Goal: Task Accomplishment & Management: Manage account settings

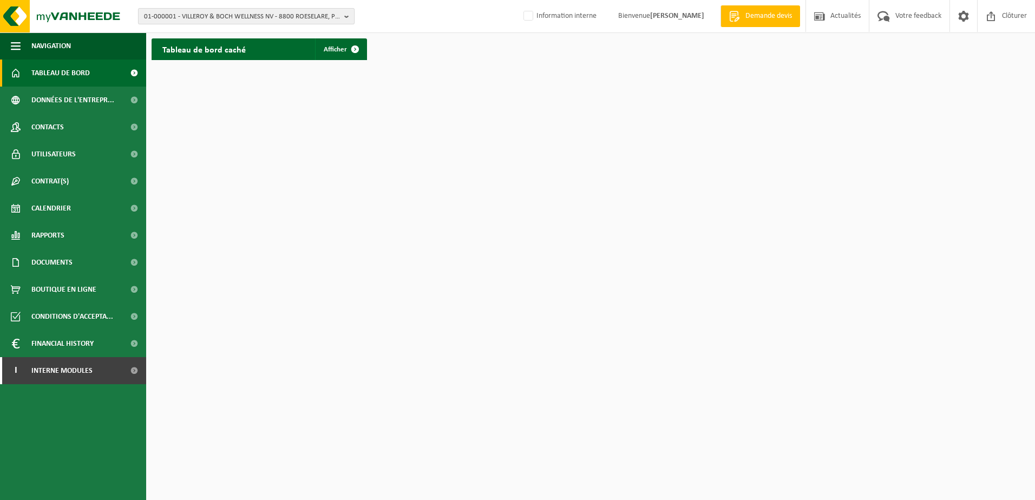
click at [166, 14] on span "01-000001 - VILLEROY & BOCH WELLNESS NV - 8800 ROESELARE, POPULIERSTRAAT 1" at bounding box center [242, 17] width 196 height 16
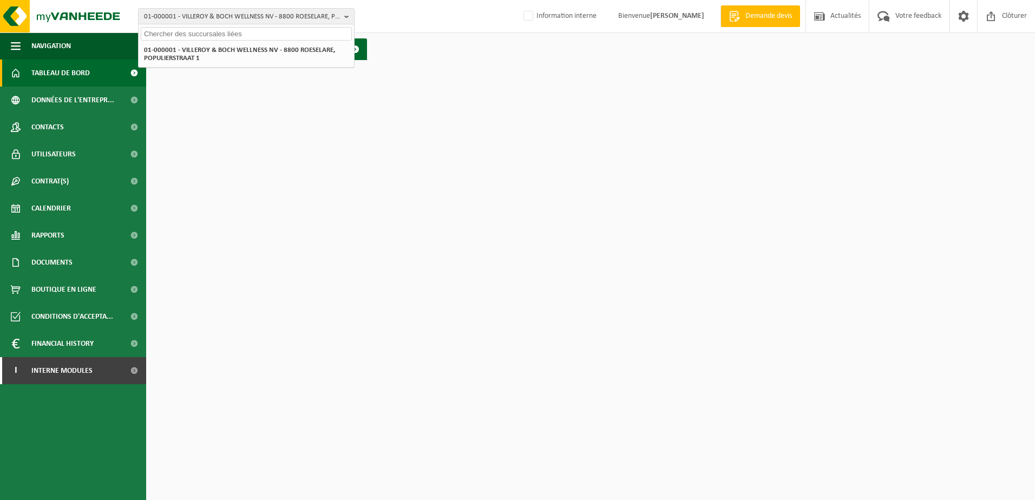
click at [173, 32] on input "text" at bounding box center [246, 34] width 211 height 14
click at [198, 16] on span "01-000001 - VILLEROY & BOCH WELLNESS NV - 8800 ROESELARE, POPULIERSTRAAT 1" at bounding box center [242, 17] width 196 height 16
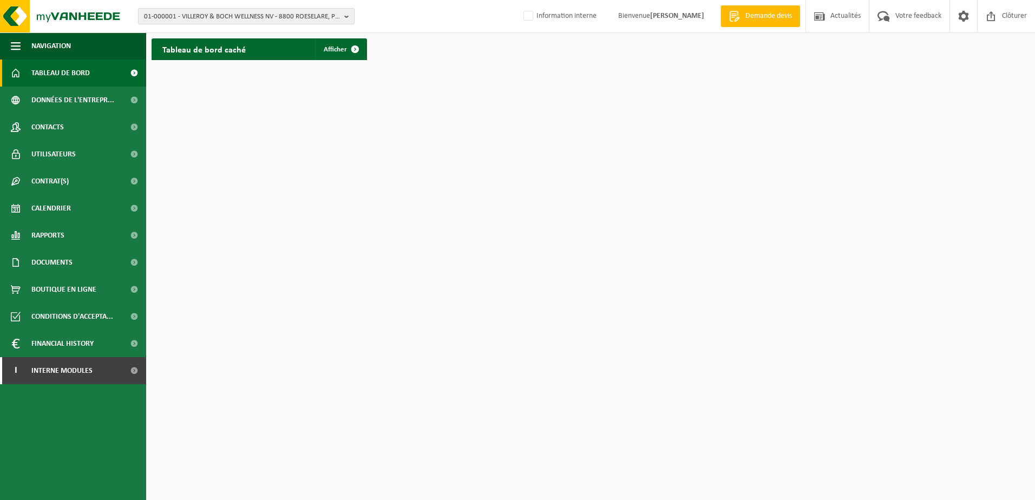
click at [197, 16] on span "01-000001 - VILLEROY & BOCH WELLNESS NV - 8800 ROESELARE, POPULIERSTRAAT 1" at bounding box center [242, 17] width 196 height 16
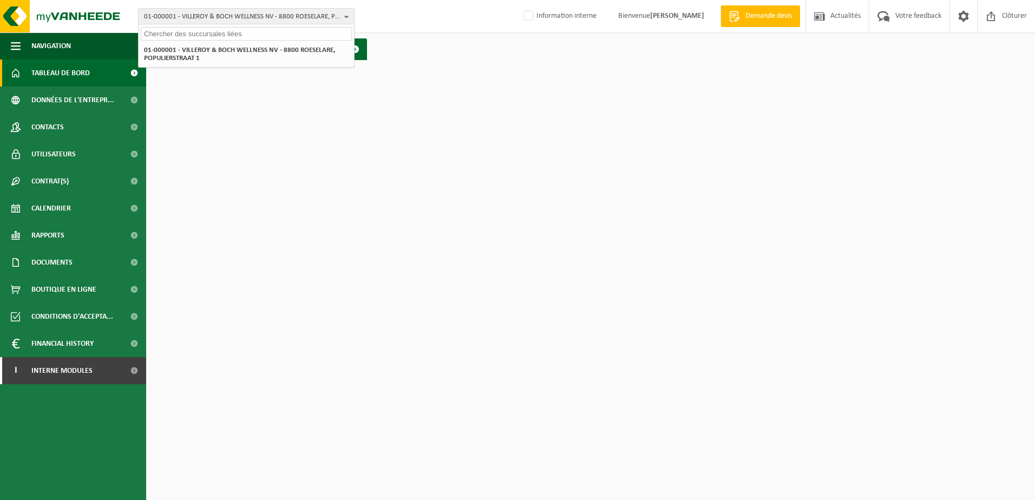
click at [191, 27] on input "text" at bounding box center [246, 34] width 211 height 14
type input "10-991979"
click at [202, 49] on strong "10-991979 - BSI PIPE SYSTEMS - 7180 SENEFFE, RUE GEORGES STEPHENSON 25" at bounding box center [242, 49] width 196 height 8
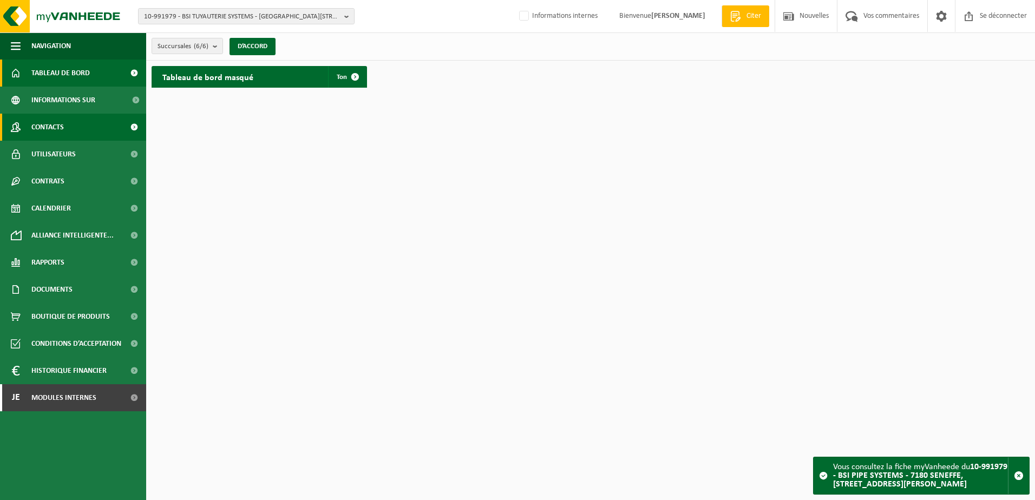
click at [66, 131] on link "Contacts" at bounding box center [73, 127] width 146 height 27
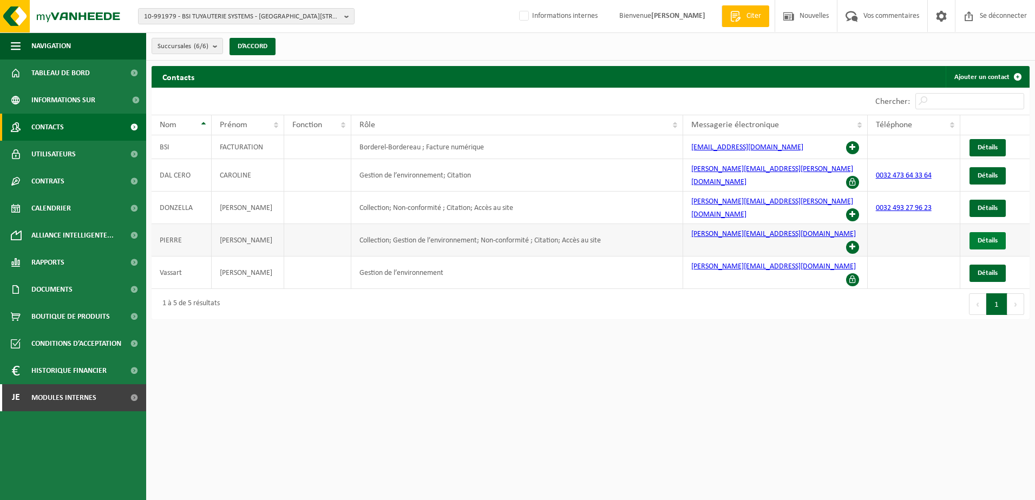
click at [992, 232] on link "Détails" at bounding box center [988, 240] width 36 height 17
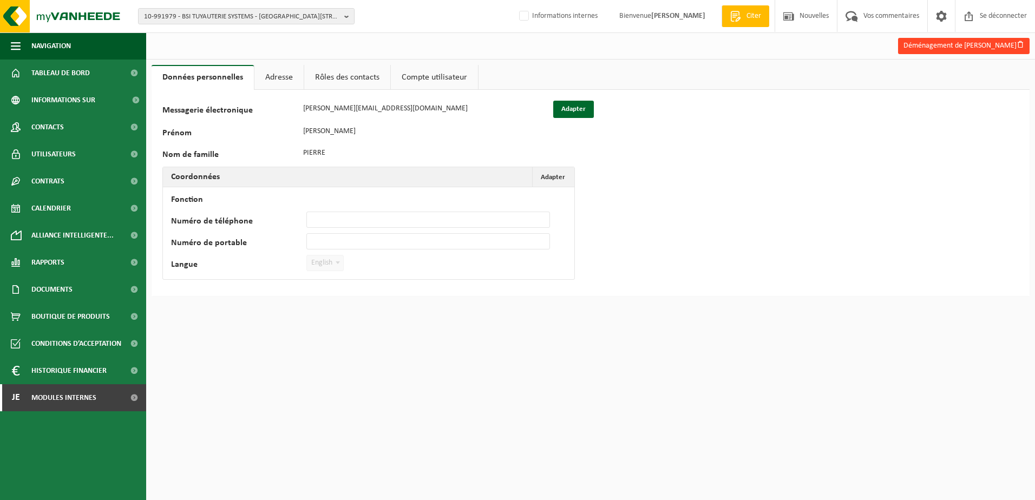
click at [948, 45] on font "Déménagement de Michel Pierre" at bounding box center [960, 46] width 113 height 8
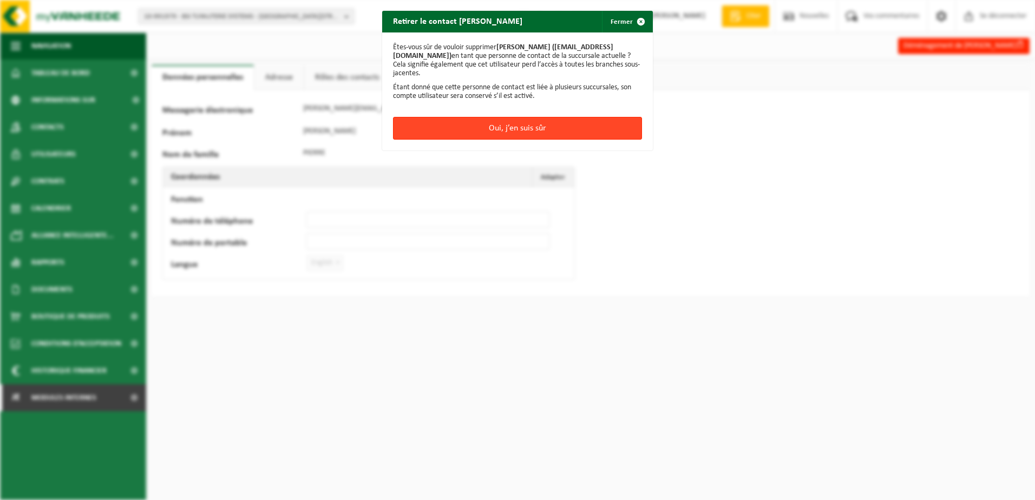
click at [526, 140] on button "Oui, j’en suis sûr" at bounding box center [517, 128] width 249 height 23
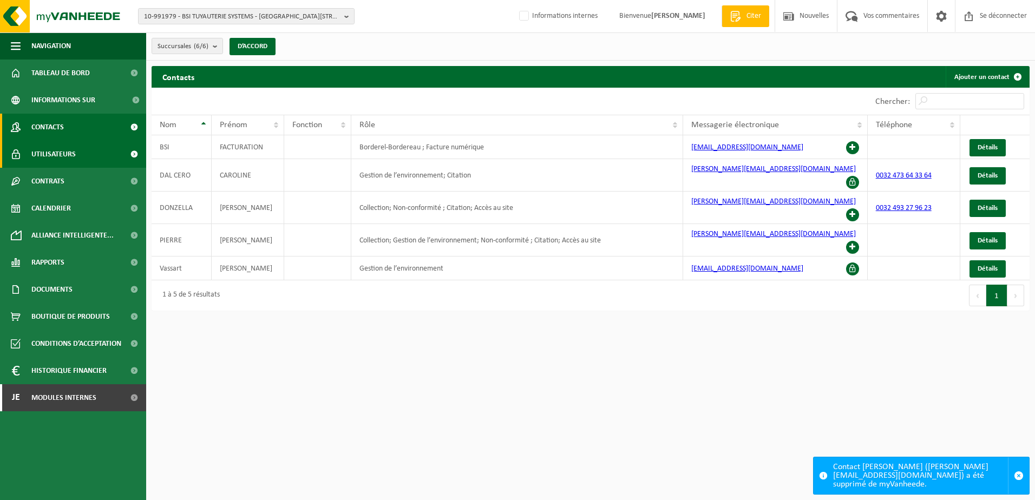
click at [68, 161] on span "Utilisateurs" at bounding box center [53, 154] width 44 height 27
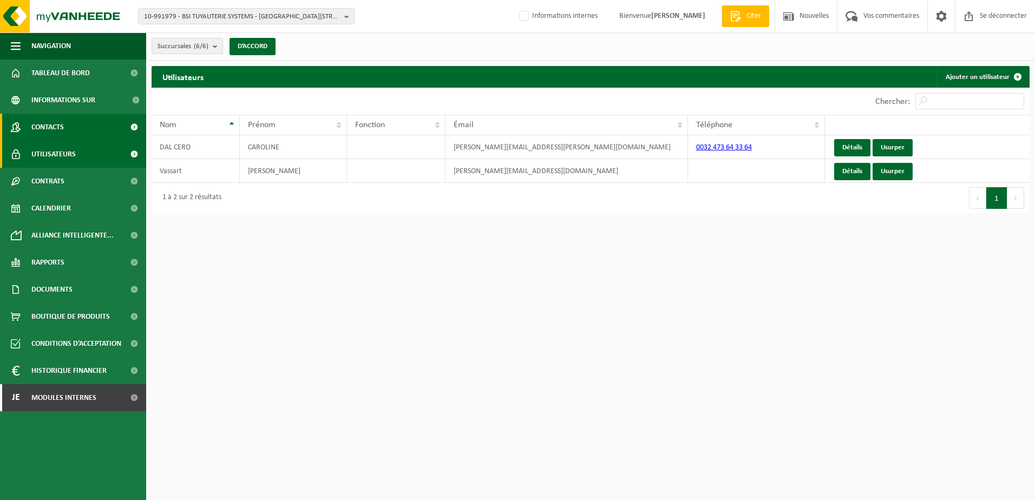
click at [62, 132] on span "Contacts" at bounding box center [47, 127] width 32 height 27
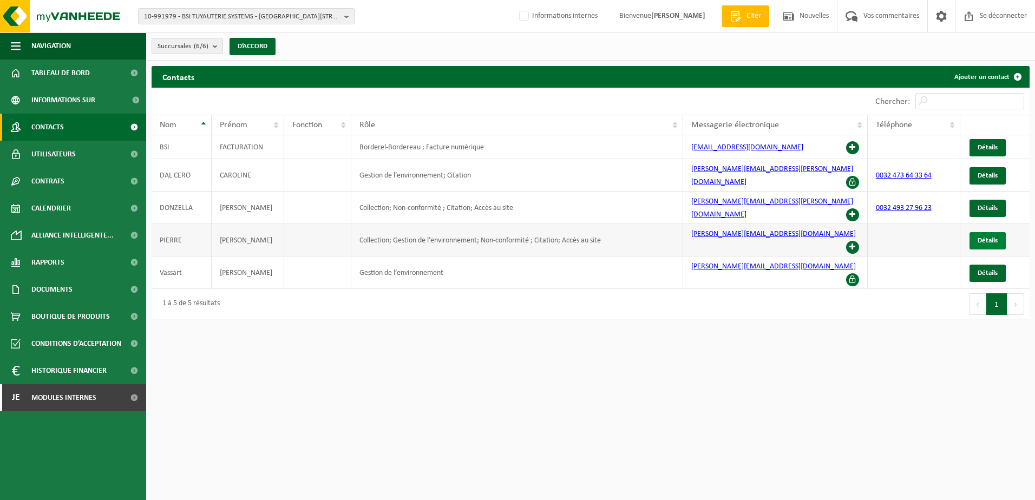
click at [996, 237] on span "Détails" at bounding box center [988, 240] width 20 height 7
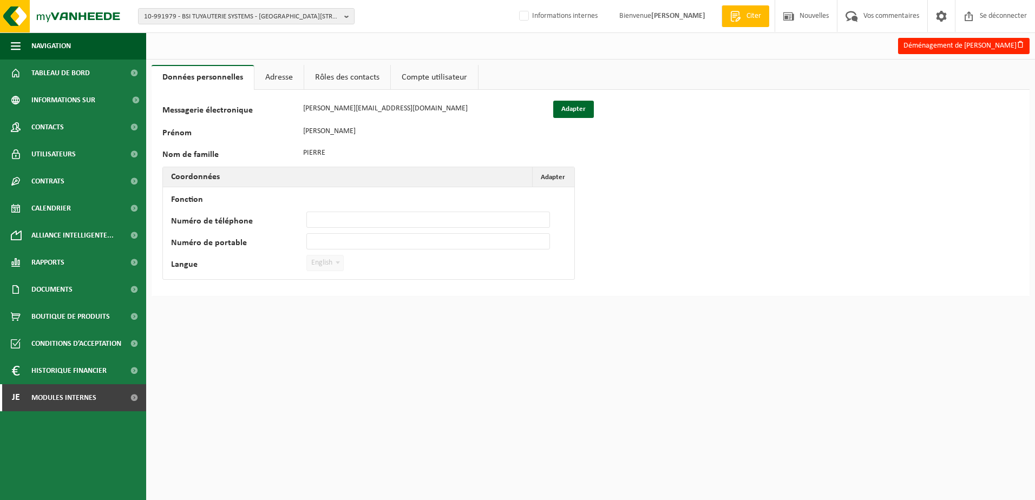
click at [286, 82] on link "Adresse" at bounding box center [278, 77] width 49 height 25
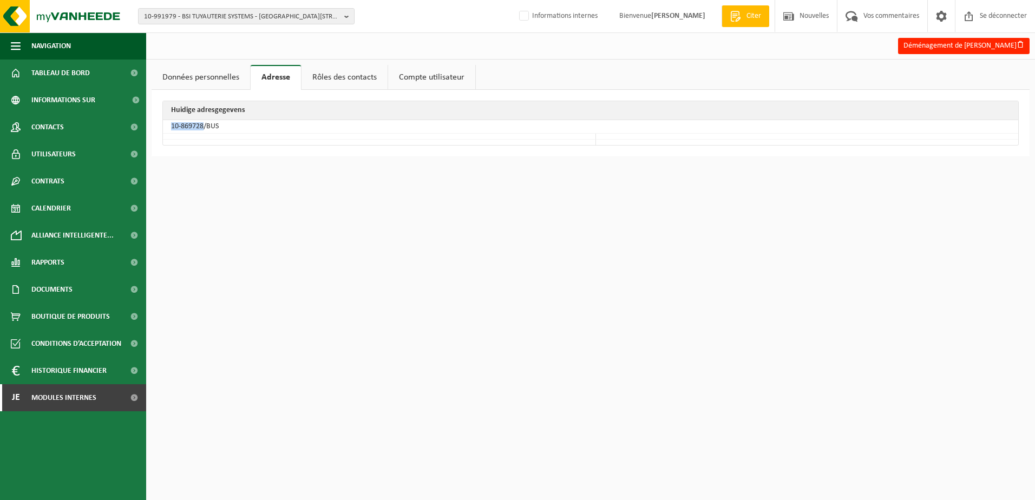
drag, startPoint x: 171, startPoint y: 129, endPoint x: 203, endPoint y: 131, distance: 32.0
click at [203, 131] on td "10-869728/BUS" at bounding box center [590, 127] width 855 height 14
copy td "10-869728"
click at [342, 235] on html "10-991979 - BSI TUYAUTERIE SYSTEMS - 7180 SENEFFE, RUE GEORGES STEPHENSON 25 10…" at bounding box center [517, 250] width 1035 height 500
click at [192, 78] on link "Données personnelles" at bounding box center [201, 77] width 99 height 25
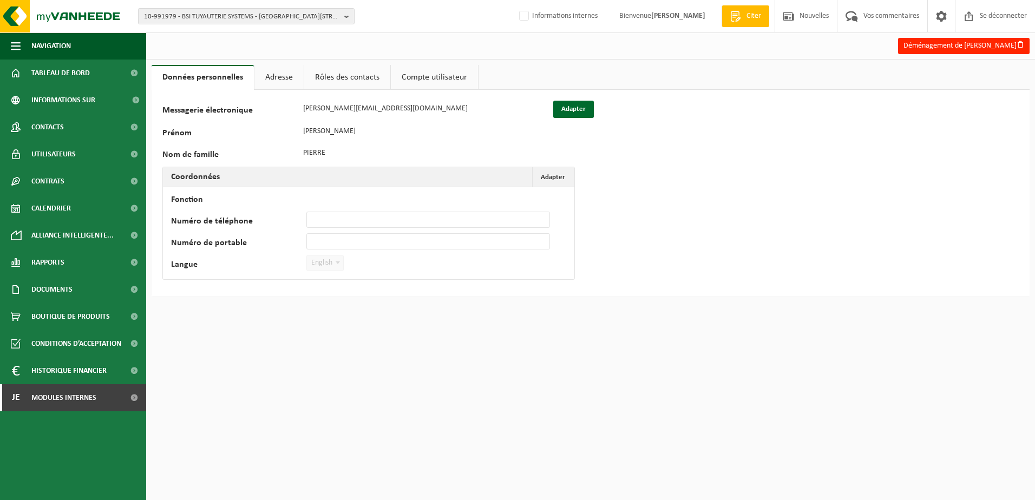
click at [274, 80] on link "Adresse" at bounding box center [278, 77] width 49 height 25
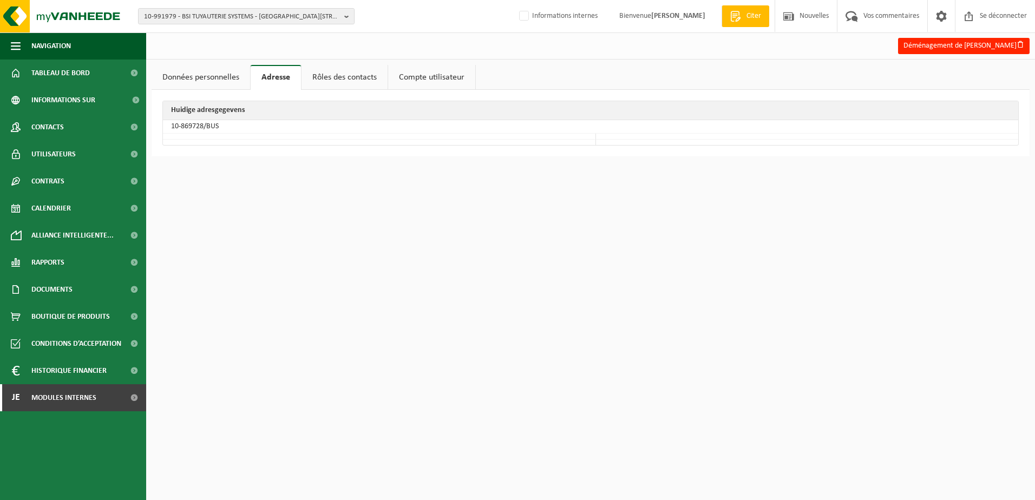
click at [214, 81] on link "Données personnelles" at bounding box center [201, 77] width 99 height 25
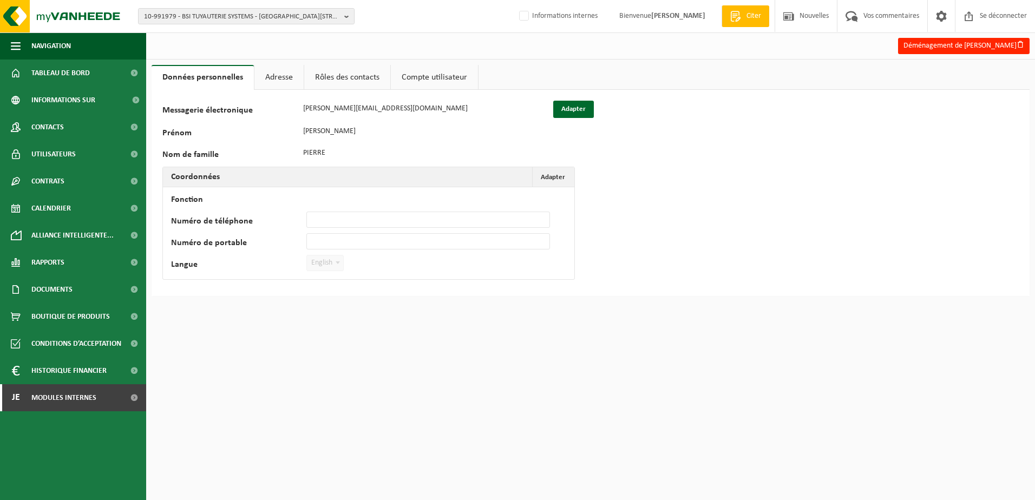
click at [287, 81] on link "Adresse" at bounding box center [278, 77] width 49 height 25
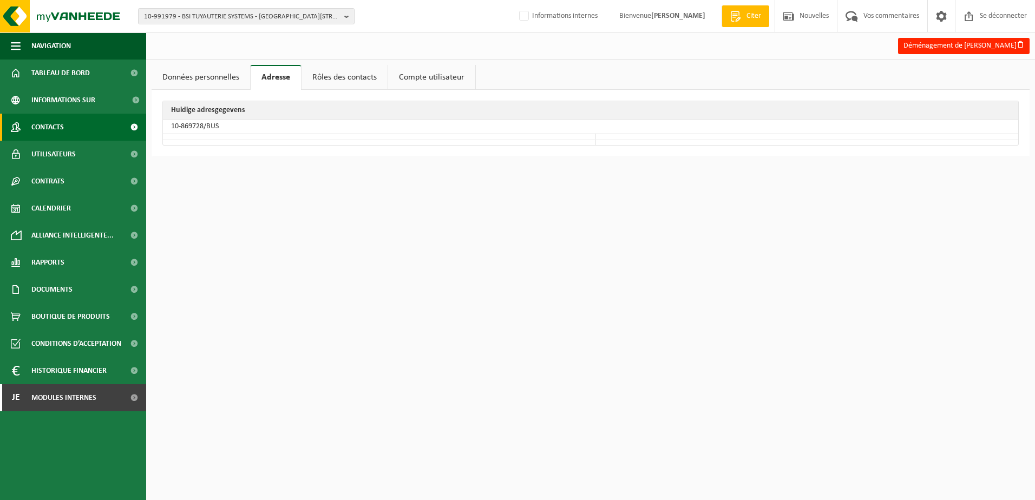
click at [79, 127] on link "Contacts" at bounding box center [73, 127] width 146 height 27
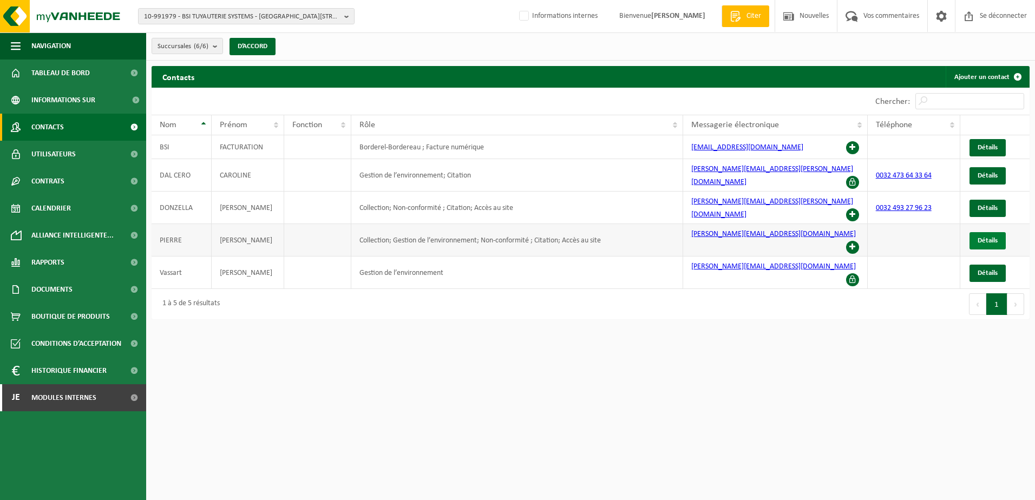
click at [982, 232] on link "Détails" at bounding box center [988, 240] width 36 height 17
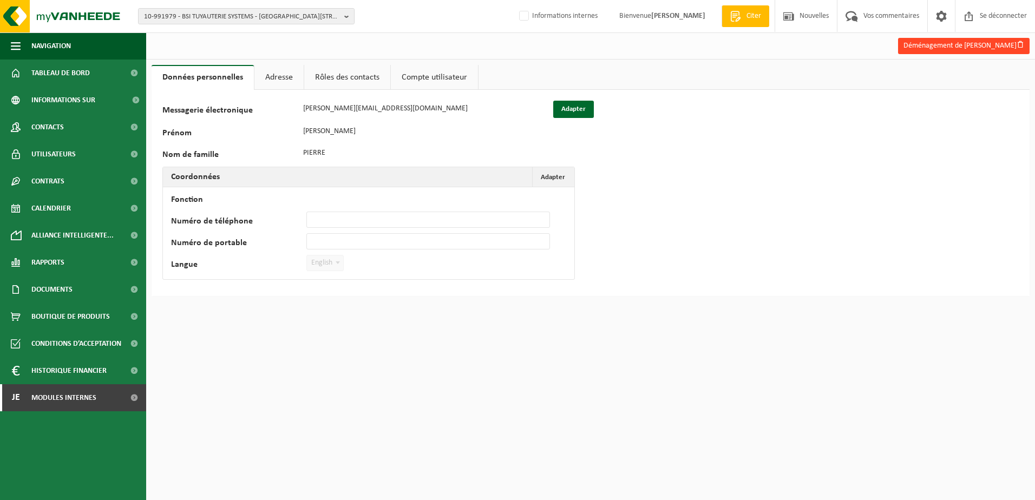
click at [944, 42] on font "Déménagement de Michel Pierre" at bounding box center [960, 46] width 113 height 8
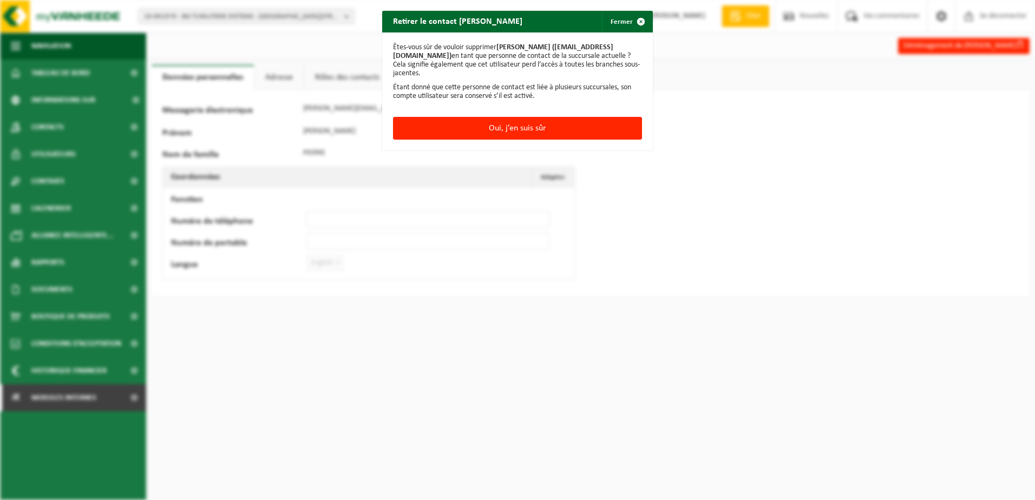
click at [644, 138] on div "Oui, j’en suis sûr" at bounding box center [517, 134] width 271 height 34
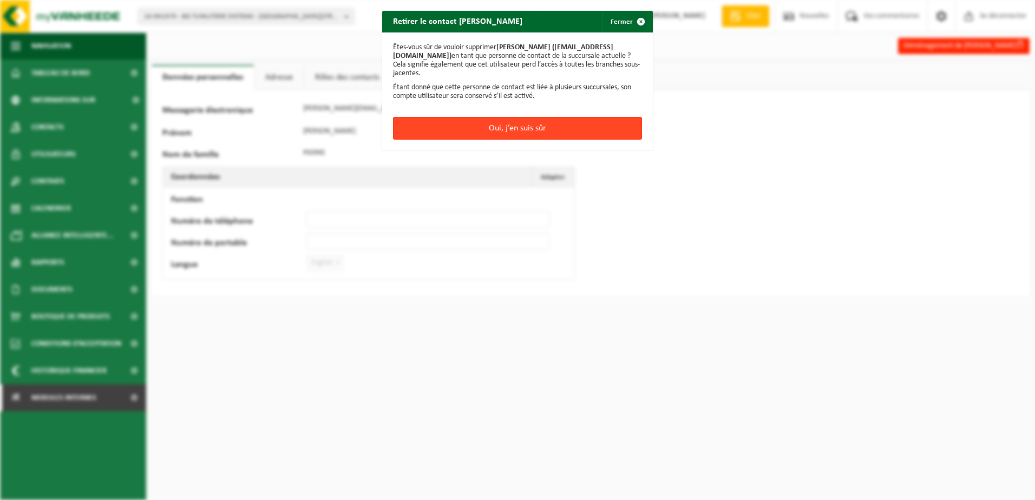
click at [622, 136] on button "Oui, j’en suis sûr" at bounding box center [517, 128] width 249 height 23
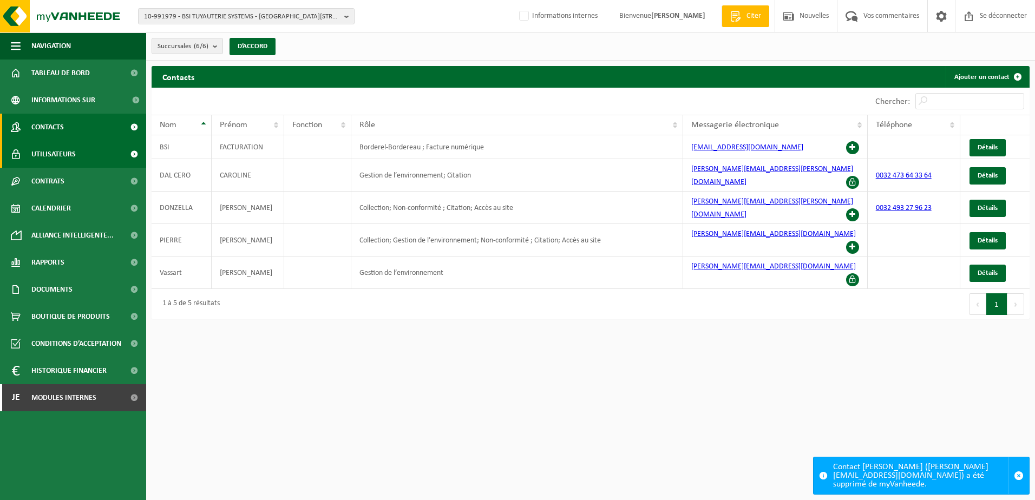
click at [62, 147] on span "Utilisateurs" at bounding box center [53, 154] width 44 height 27
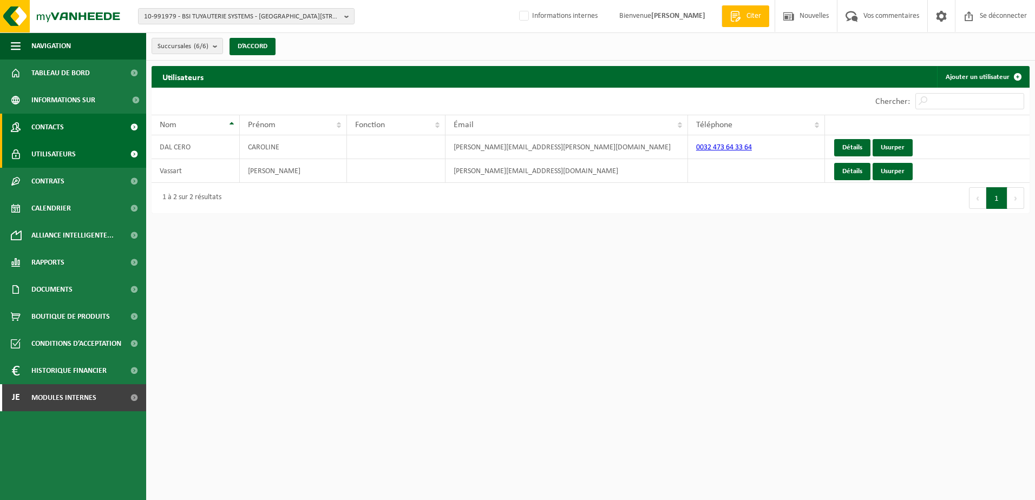
click at [56, 135] on span "Contacts" at bounding box center [47, 127] width 32 height 27
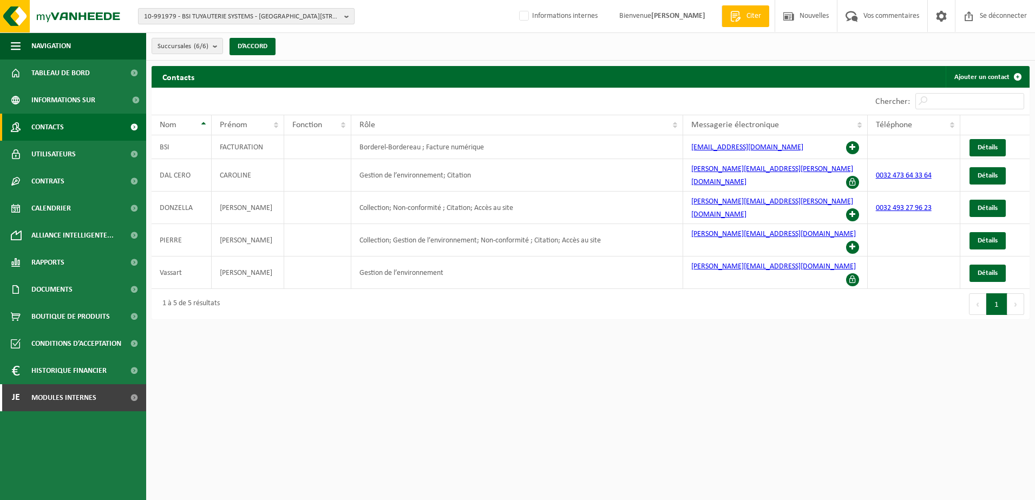
click at [289, 16] on span "10-991979 - BSI TUYAUTERIE SYSTEMS - [GEOGRAPHIC_DATA][STREET_ADDRESS][PERSON_N…" at bounding box center [242, 17] width 196 height 16
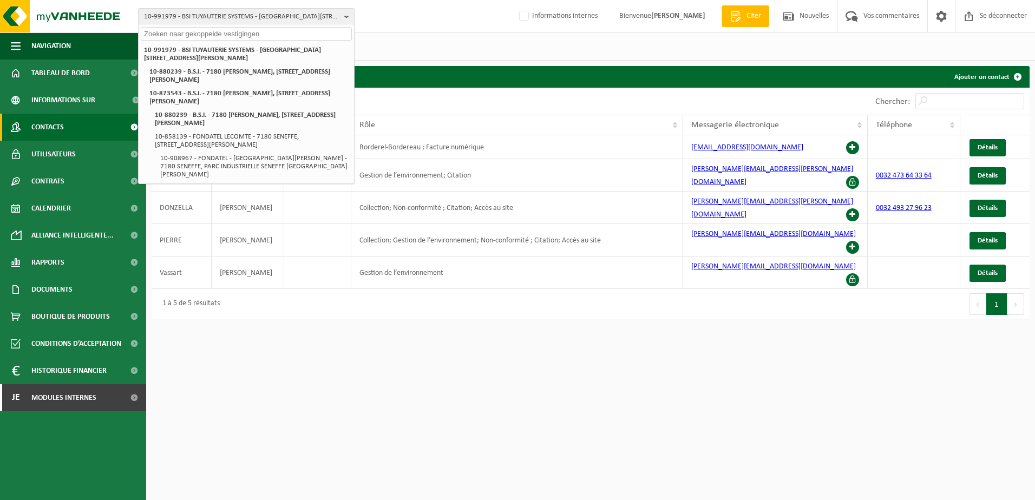
click at [269, 34] on input "text" at bounding box center [246, 34] width 211 height 14
paste input "10-814437"
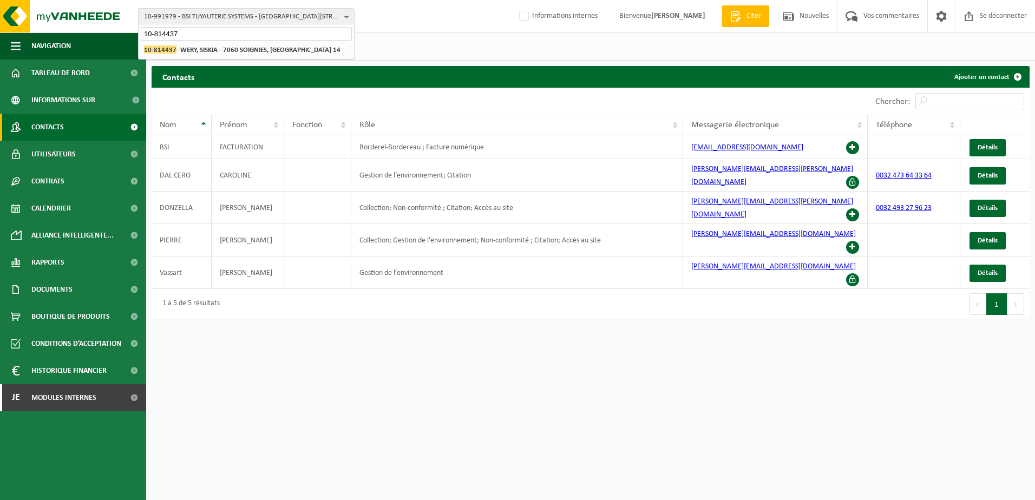
type input "10-814437"
